Goal: Task Accomplishment & Management: Use online tool/utility

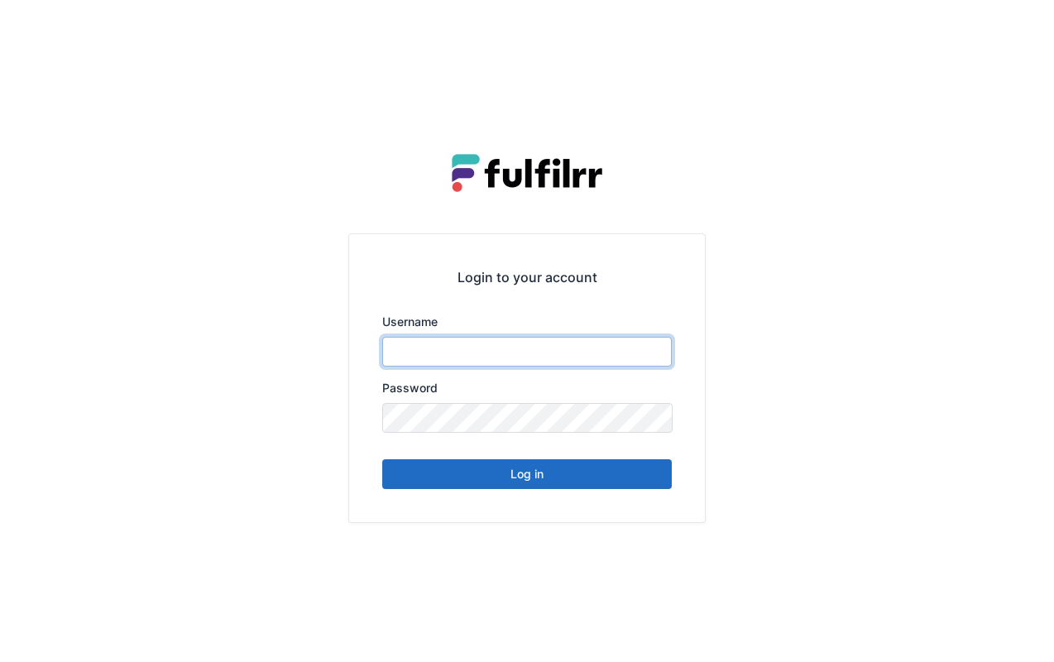
type input "*******"
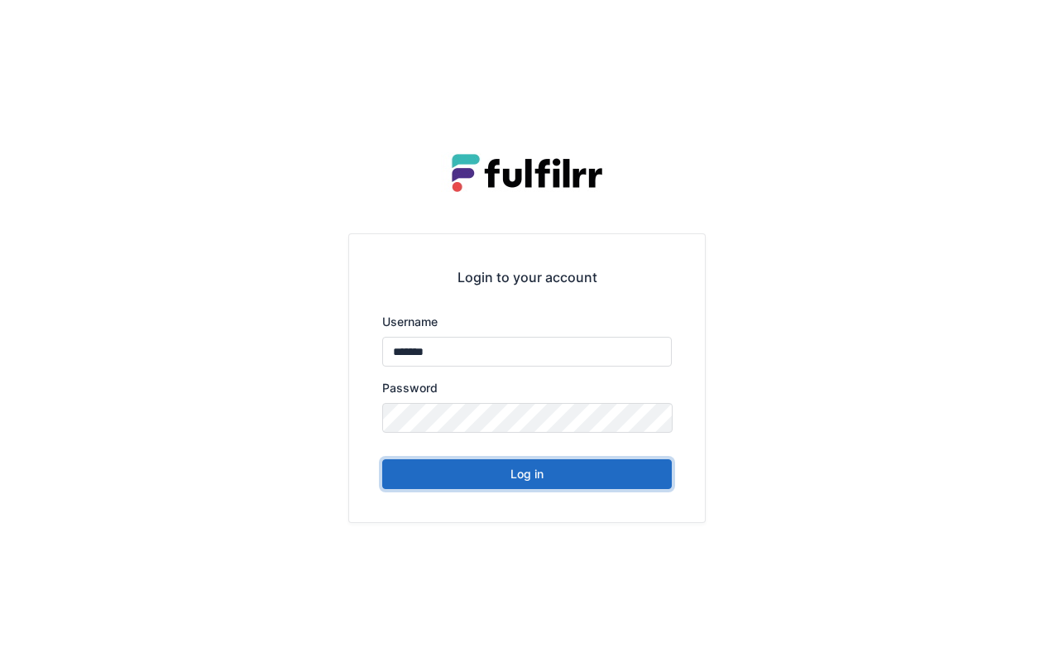
click at [558, 483] on button "Log in" at bounding box center [527, 474] width 290 height 30
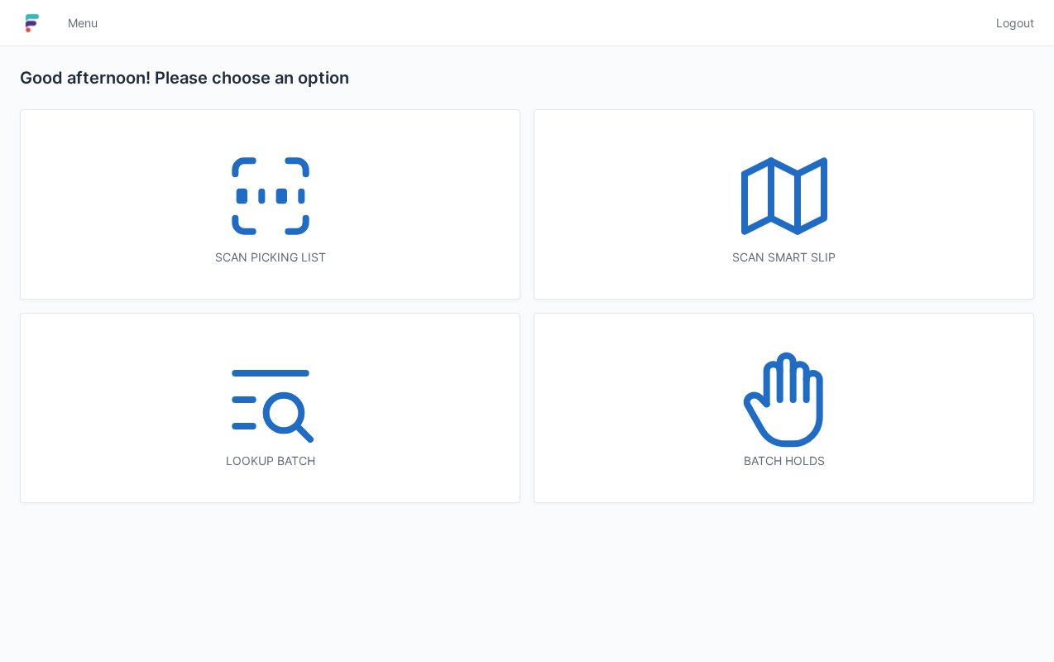
click at [412, 225] on div "Scan picking list" at bounding box center [270, 204] width 499 height 189
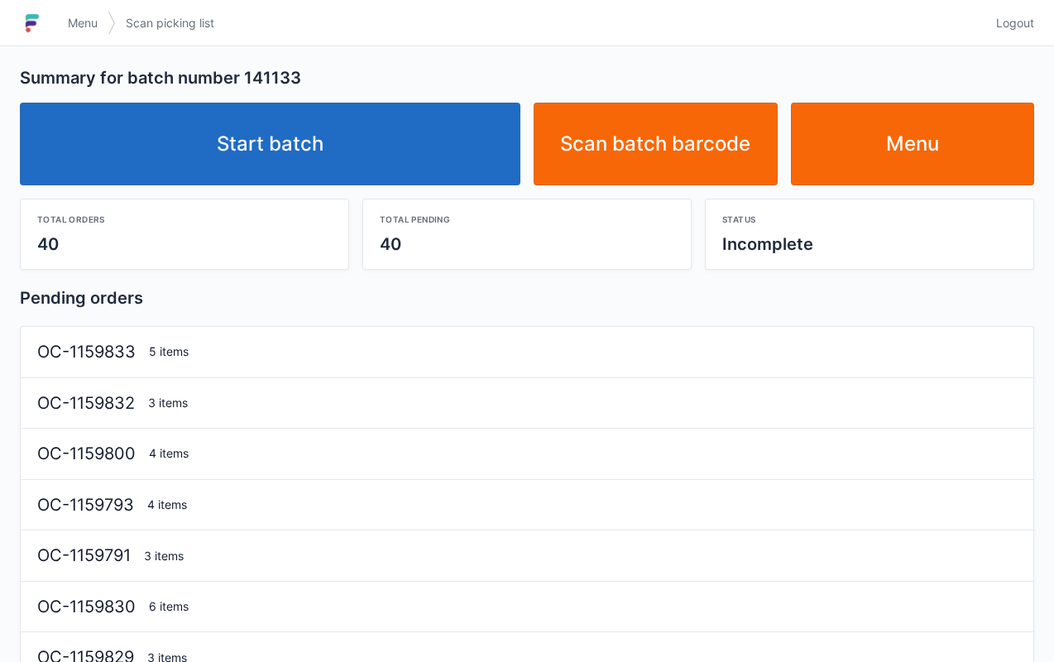
click at [452, 141] on link "Start batch" at bounding box center [270, 144] width 501 height 83
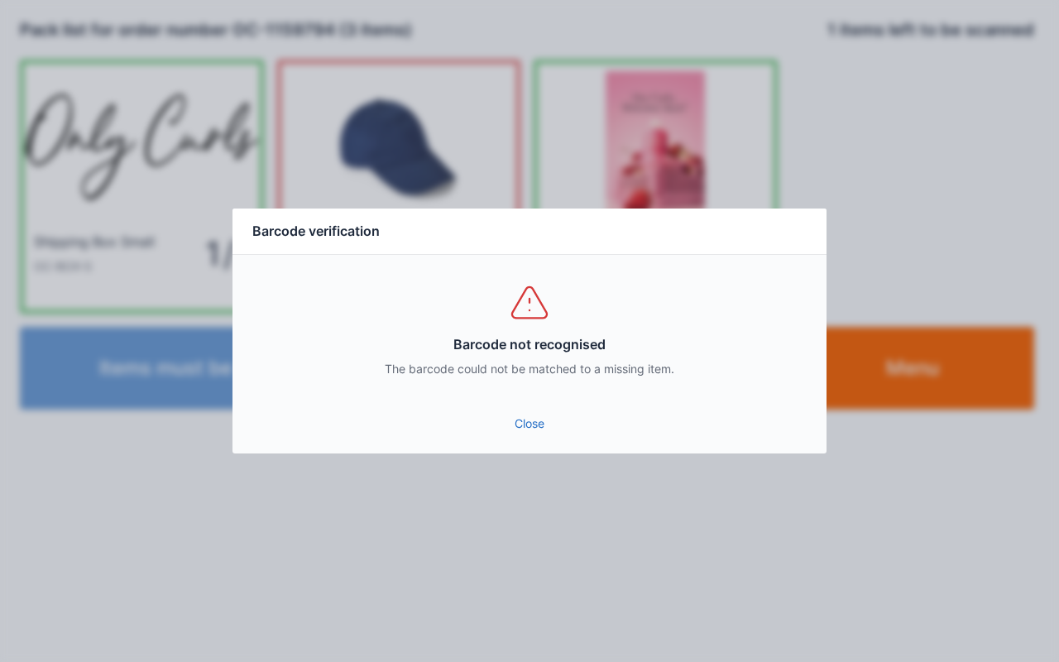
click at [544, 432] on link "Close" at bounding box center [530, 424] width 568 height 30
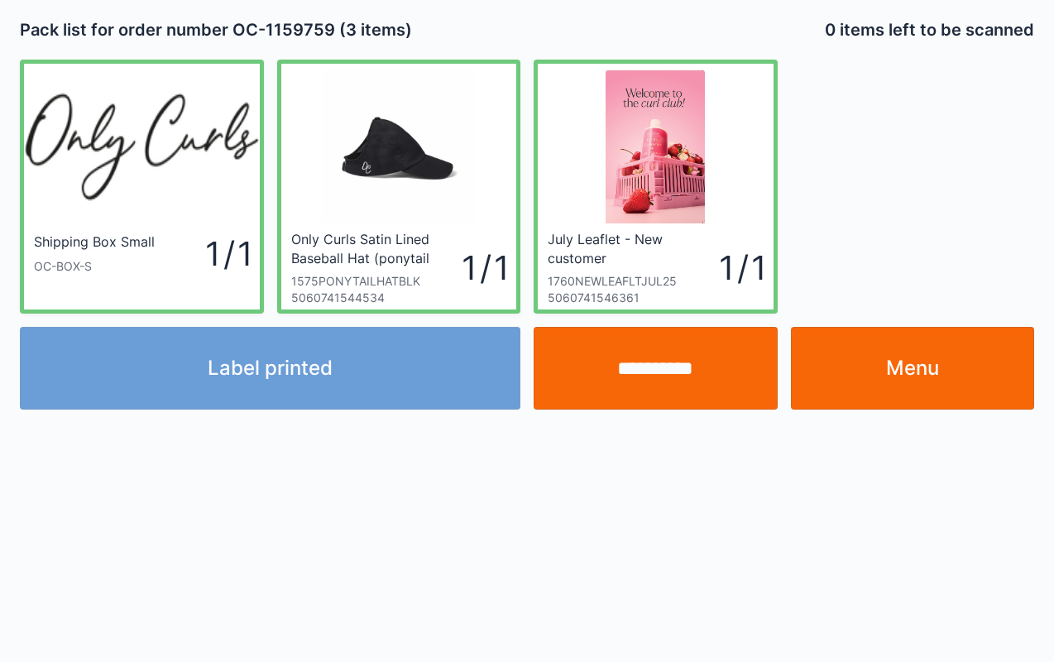
click at [922, 371] on link "Menu" at bounding box center [913, 368] width 244 height 83
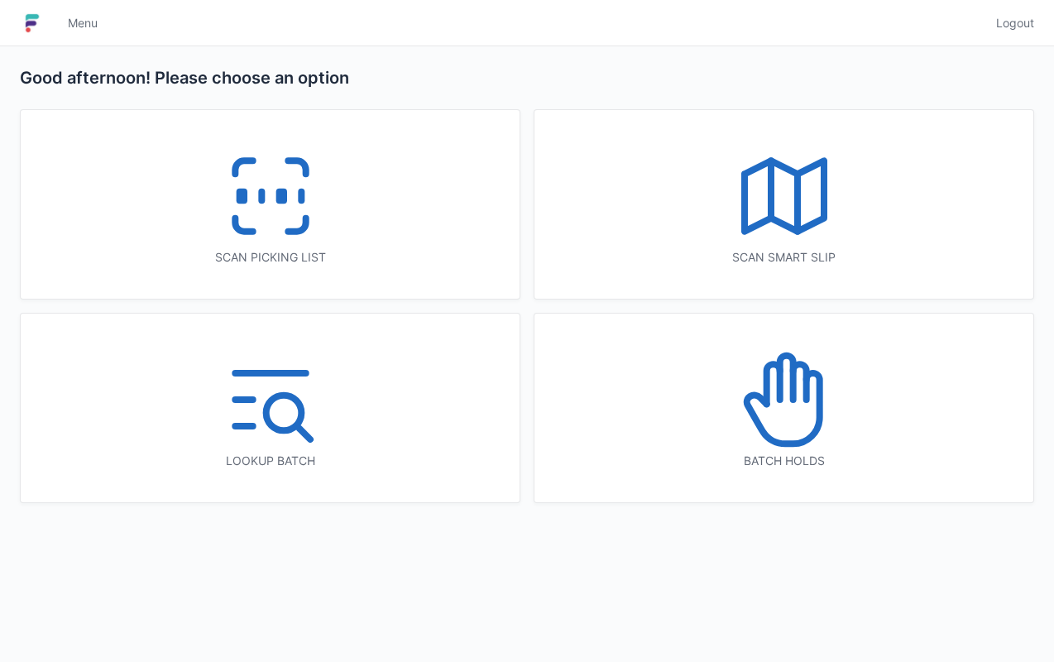
click at [350, 204] on div "Scan picking list" at bounding box center [270, 204] width 499 height 189
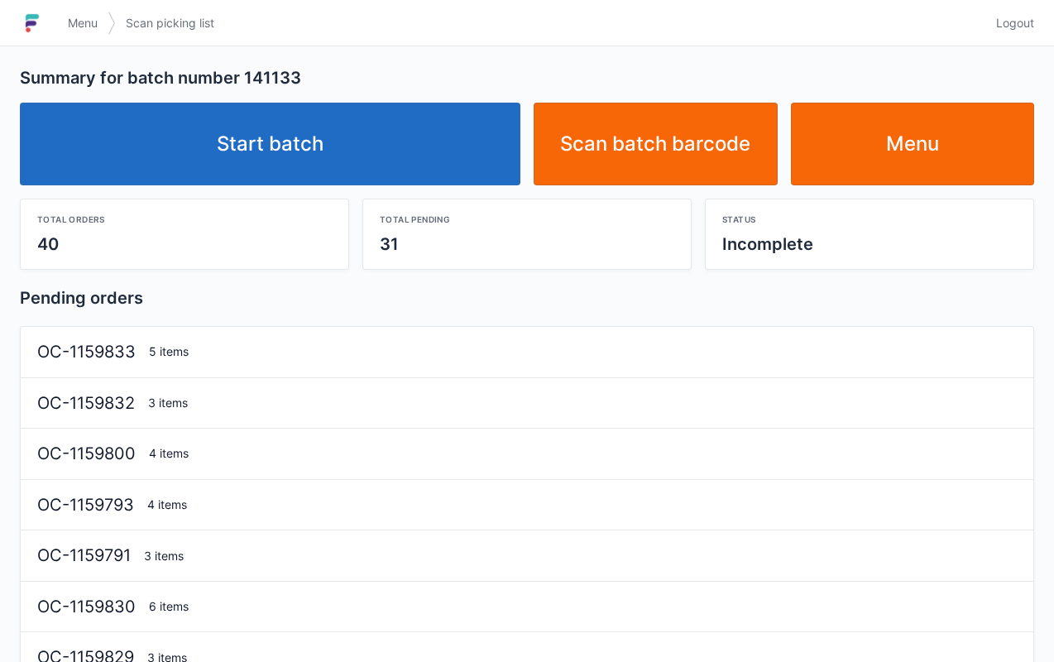
click at [447, 154] on link "Start batch" at bounding box center [270, 144] width 501 height 83
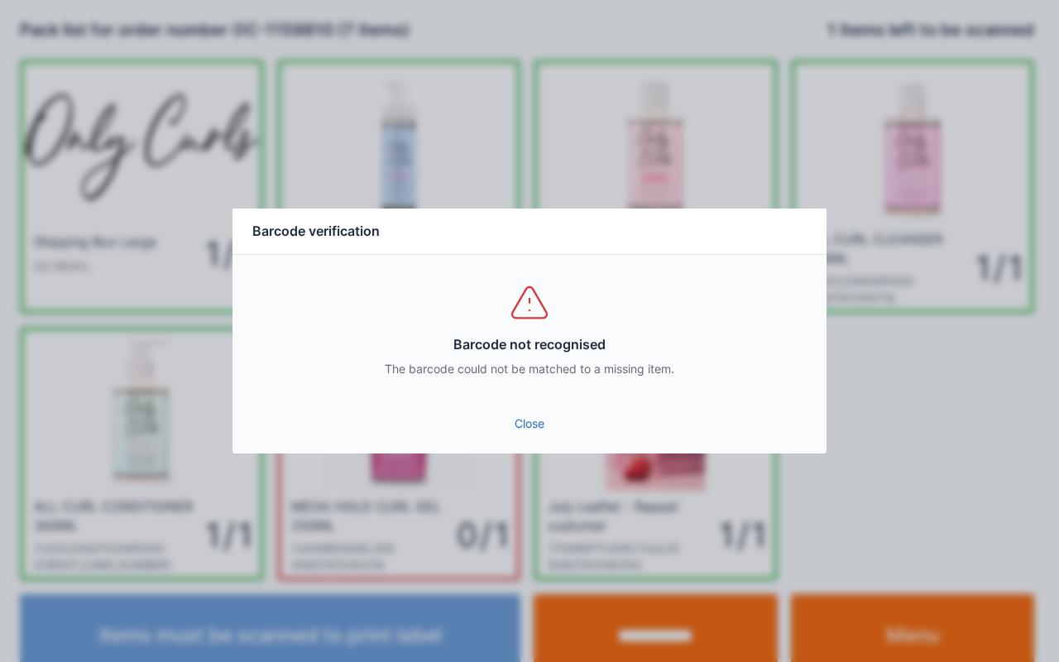
click at [531, 399] on div "Barcode not recognised The barcode could not be matched to a missing item." at bounding box center [529, 329] width 594 height 149
click at [536, 436] on link "Close" at bounding box center [530, 424] width 568 height 30
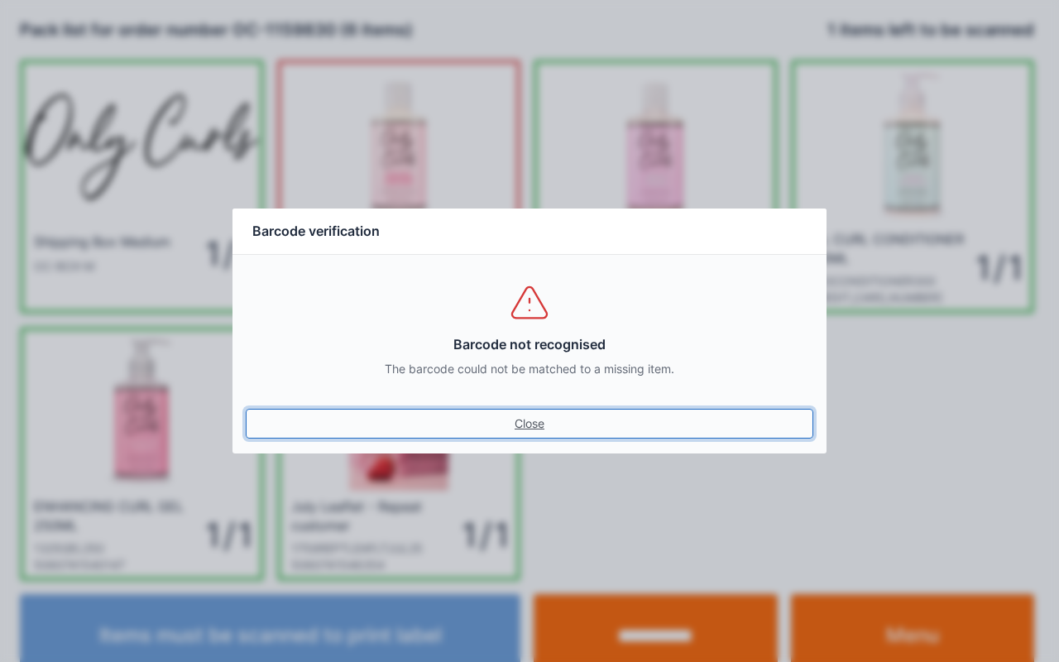
click at [526, 409] on link "Close" at bounding box center [530, 424] width 568 height 30
